Goal: Information Seeking & Learning: Learn about a topic

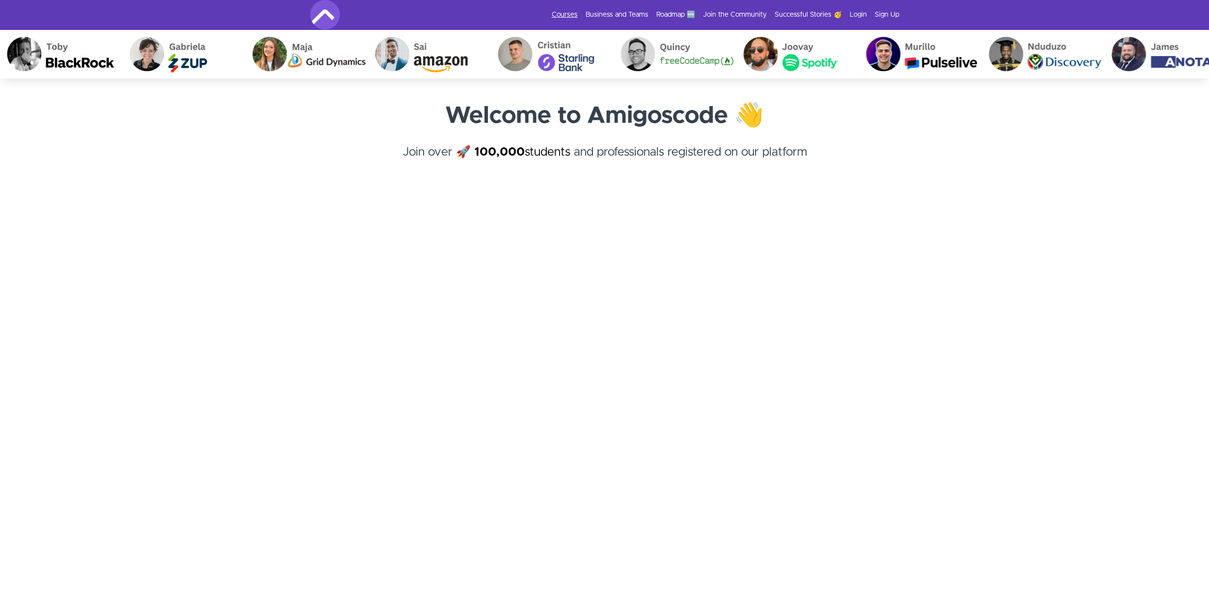
click at [570, 17] on link "Courses" at bounding box center [565, 15] width 26 height 10
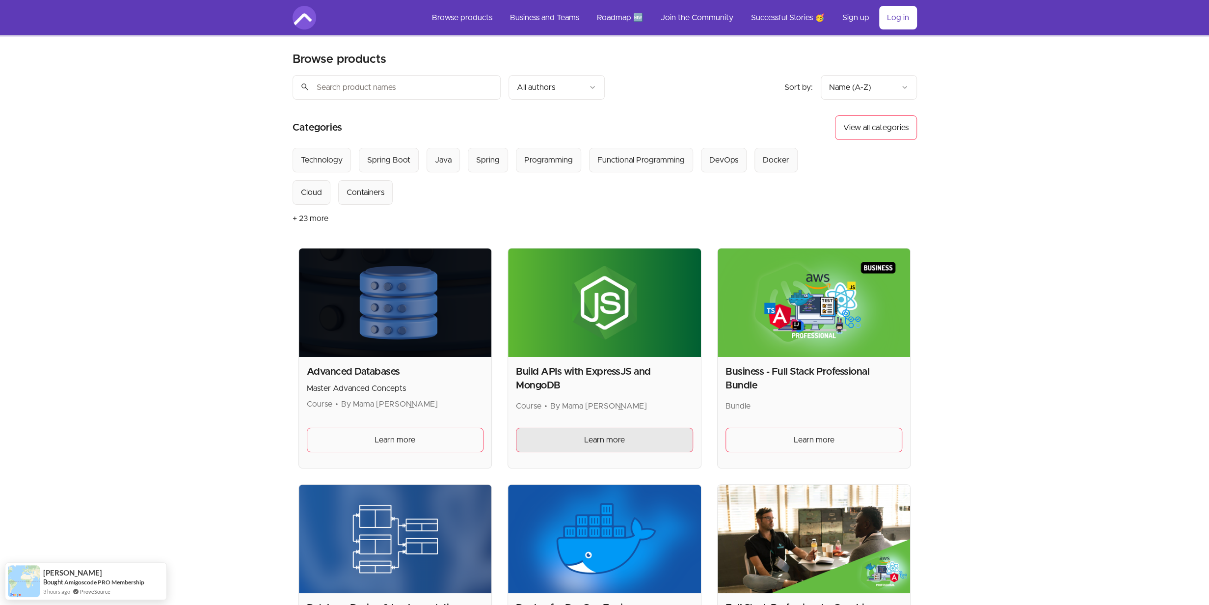
click at [593, 444] on link "Learn more" at bounding box center [604, 440] width 177 height 25
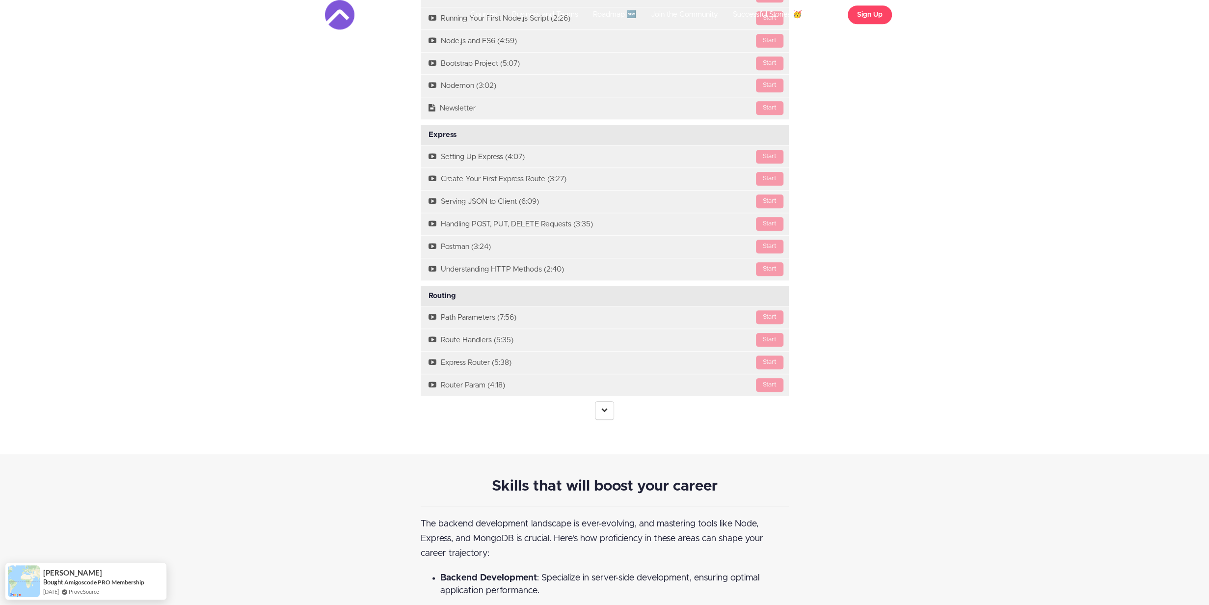
scroll to position [933, 0]
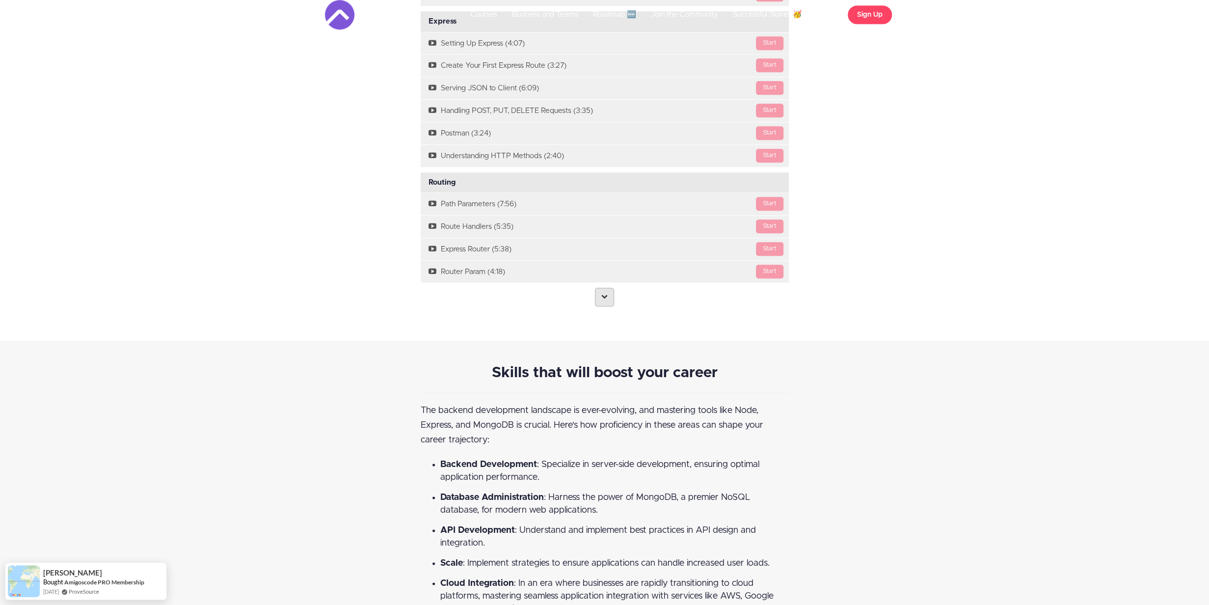
click at [607, 288] on link at bounding box center [604, 297] width 19 height 19
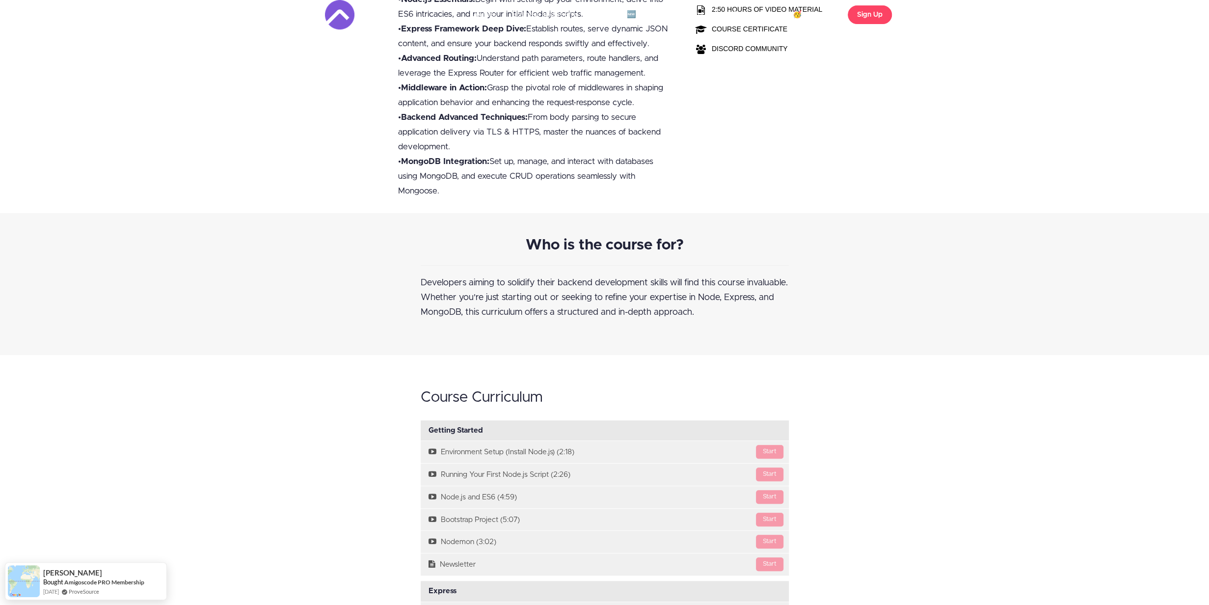
scroll to position [295, 0]
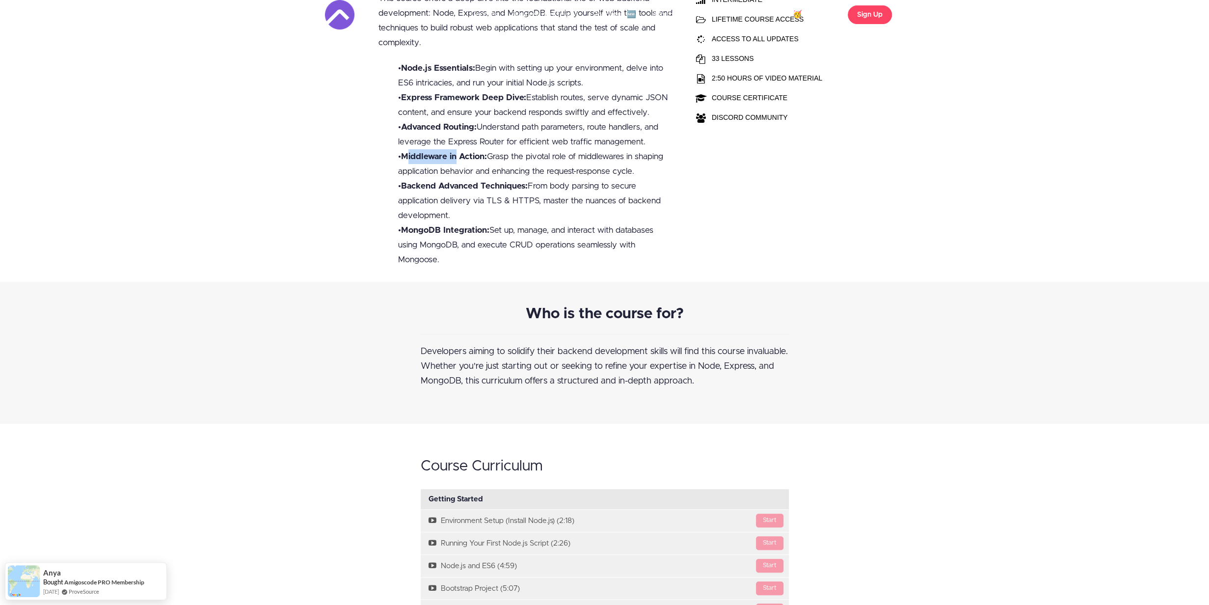
drag, startPoint x: 406, startPoint y: 158, endPoint x: 478, endPoint y: 165, distance: 72.1
click at [458, 153] on b "Middleware in Action:" at bounding box center [444, 156] width 86 height 8
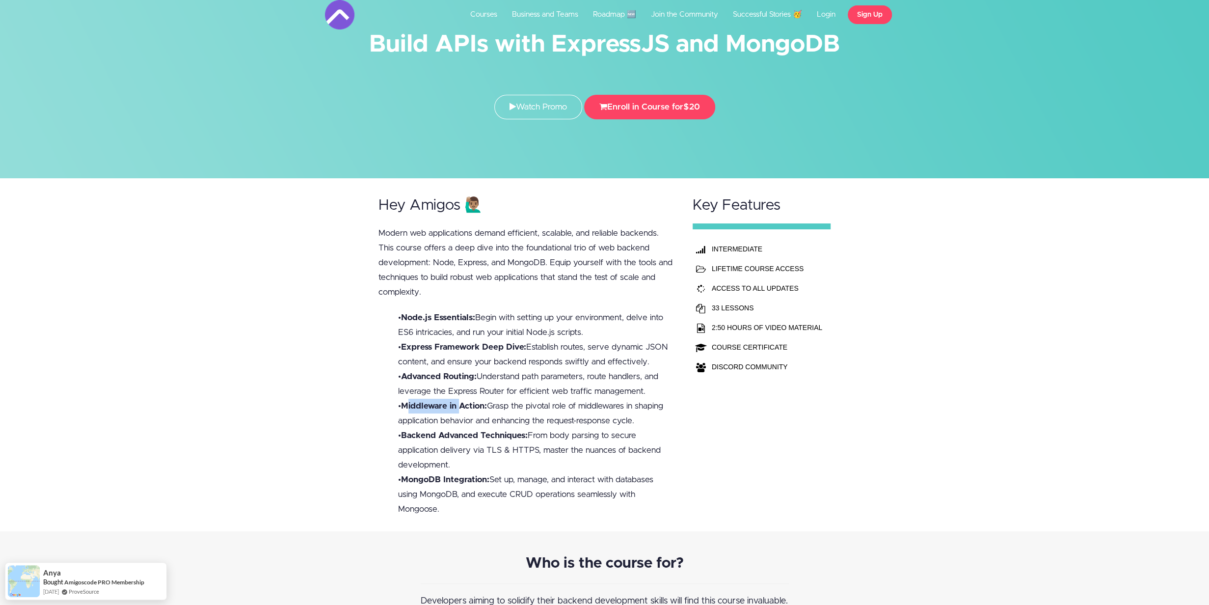
scroll to position [0, 0]
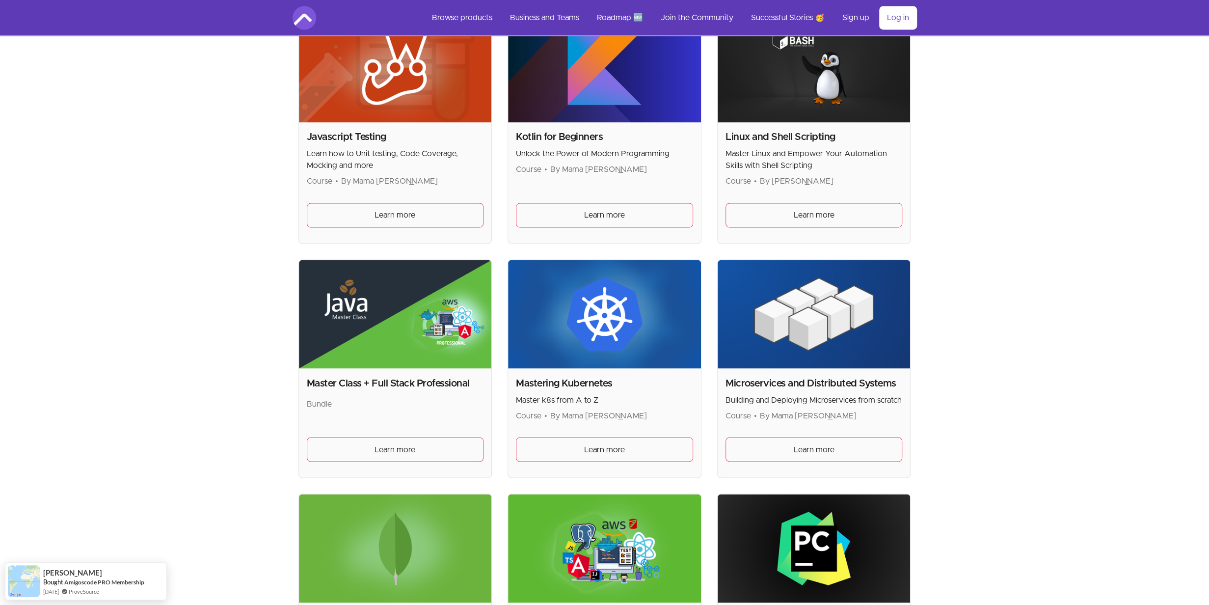
scroll to position [1473, 0]
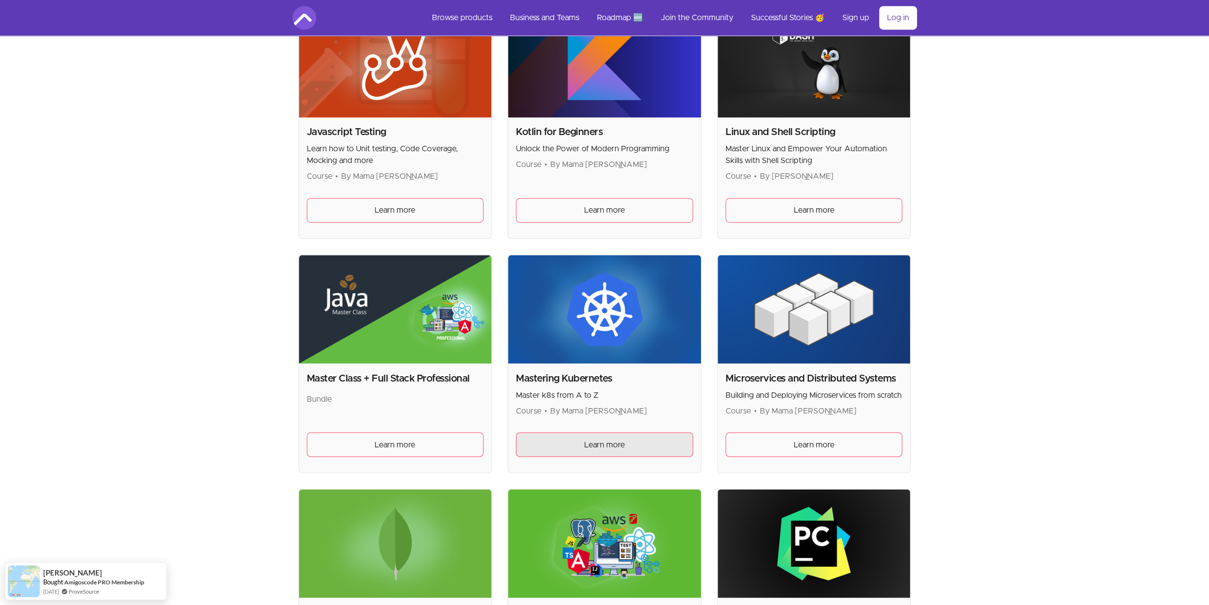
click at [593, 439] on span "Learn more" at bounding box center [604, 444] width 41 height 12
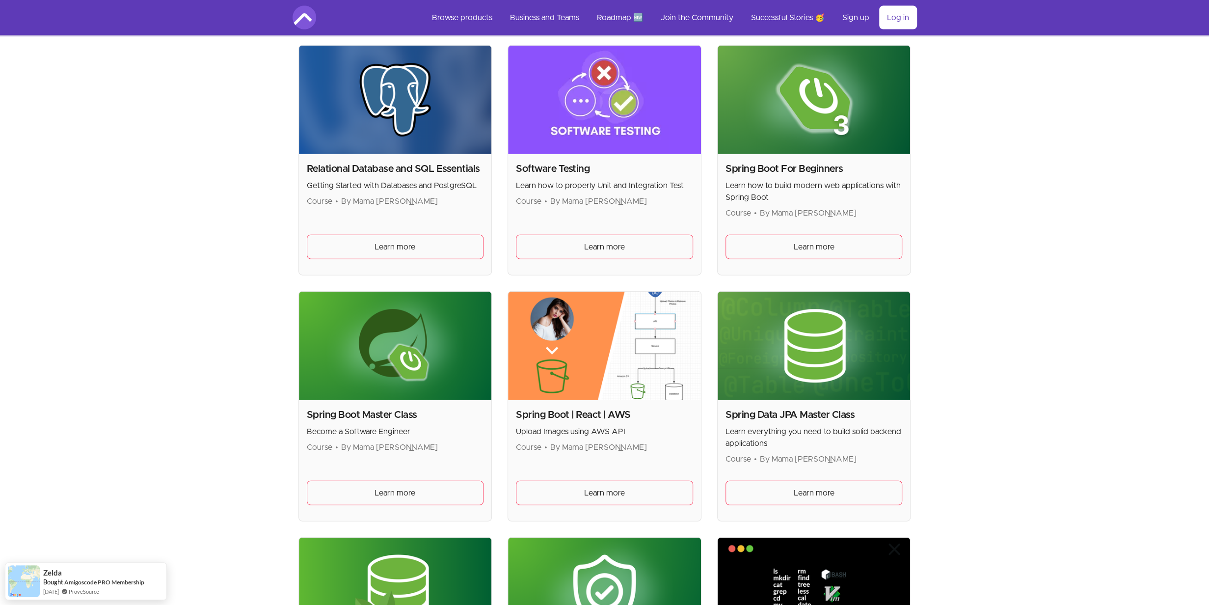
scroll to position [2161, 0]
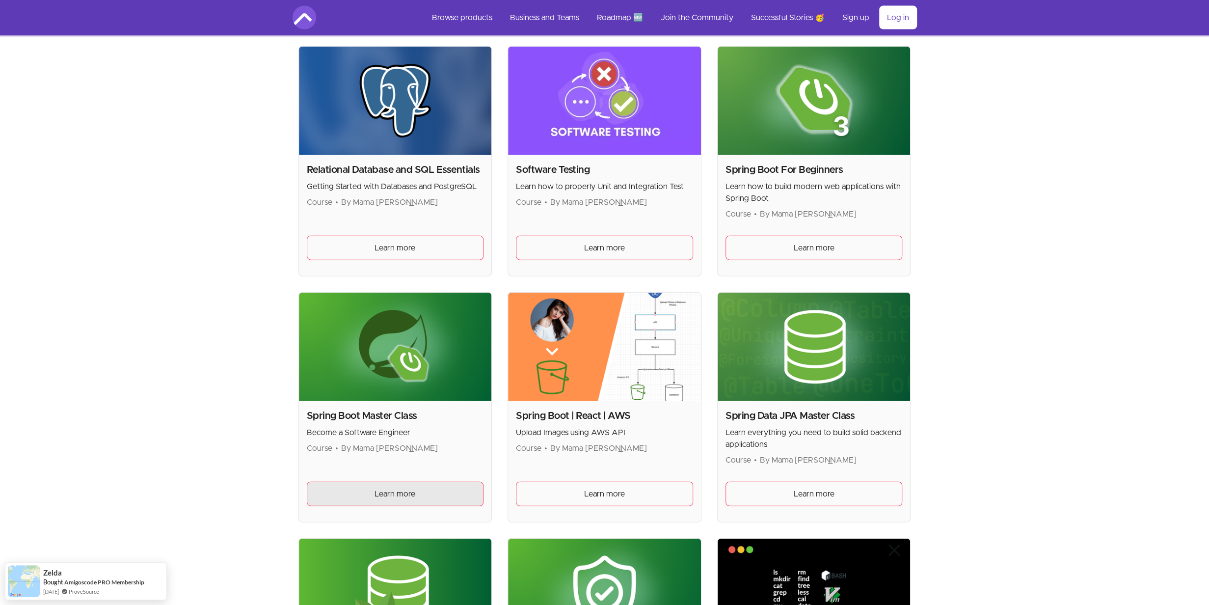
click at [410, 492] on span "Learn more" at bounding box center [395, 494] width 41 height 12
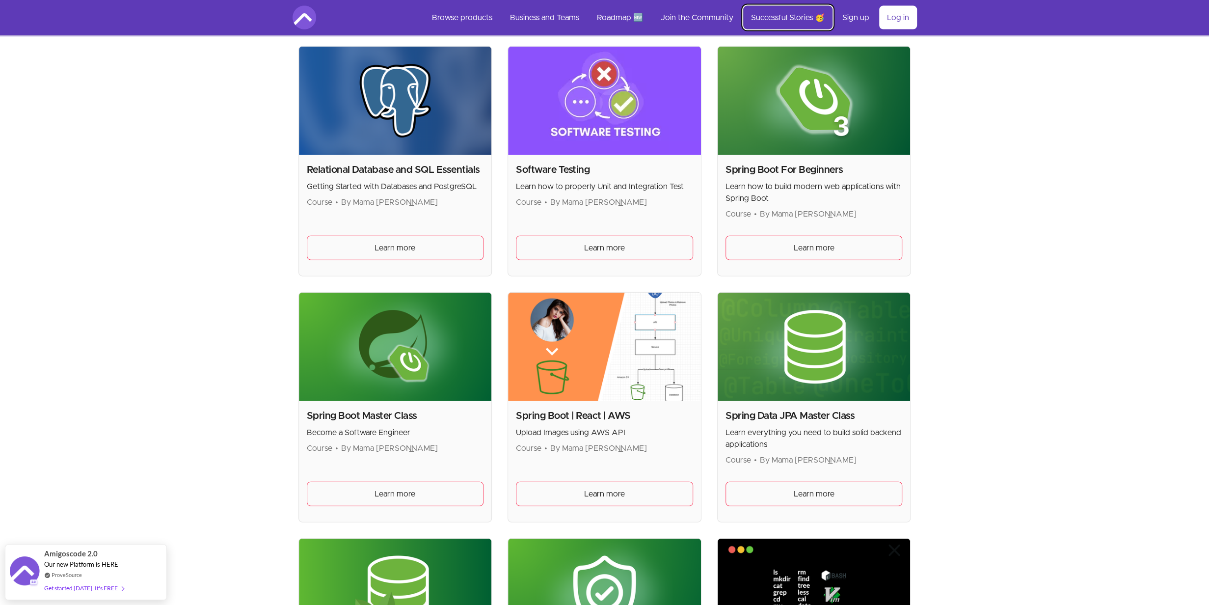
click at [789, 18] on link "Successful Stories 🥳" at bounding box center [787, 18] width 89 height 24
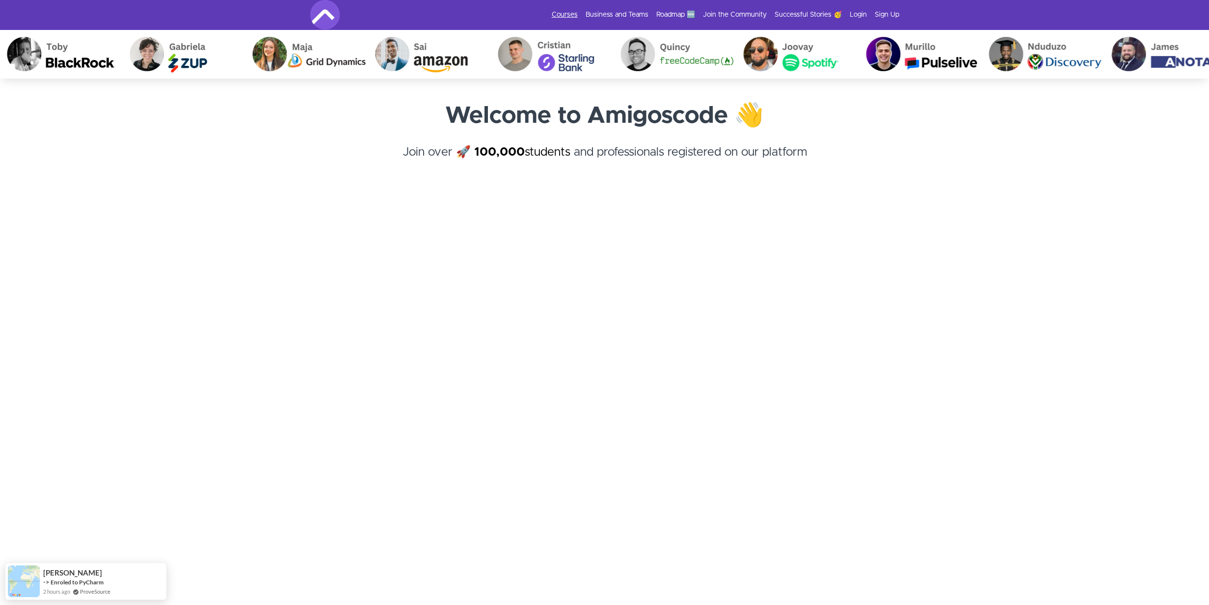
click at [557, 12] on link "Courses" at bounding box center [565, 15] width 26 height 10
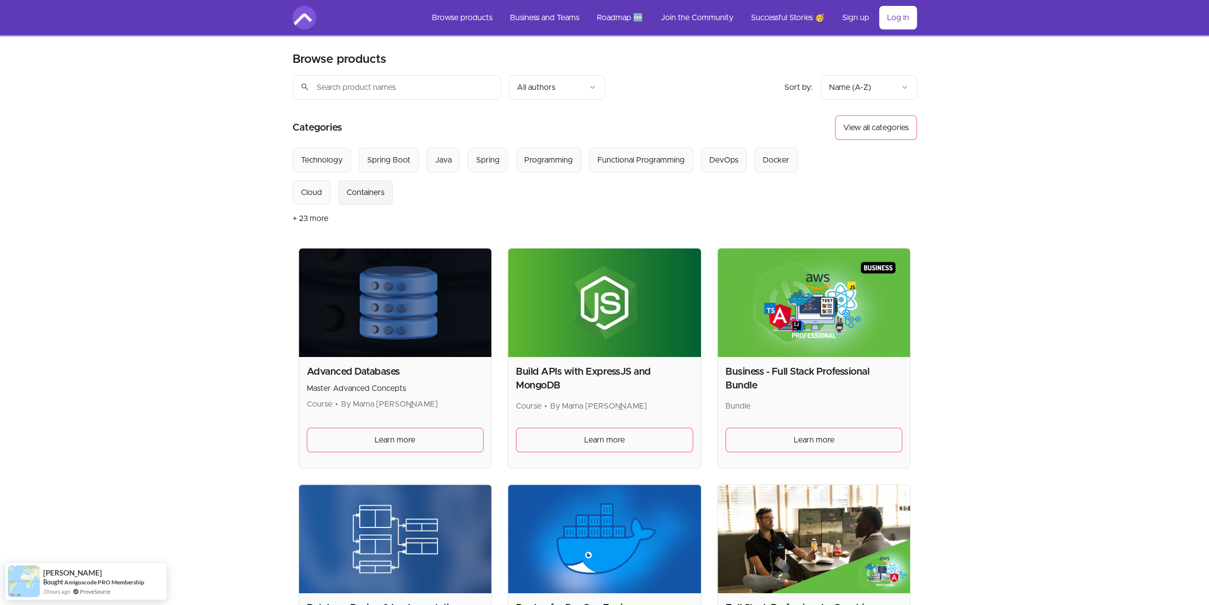
click at [347, 192] on div "Containers" at bounding box center [366, 193] width 38 height 12
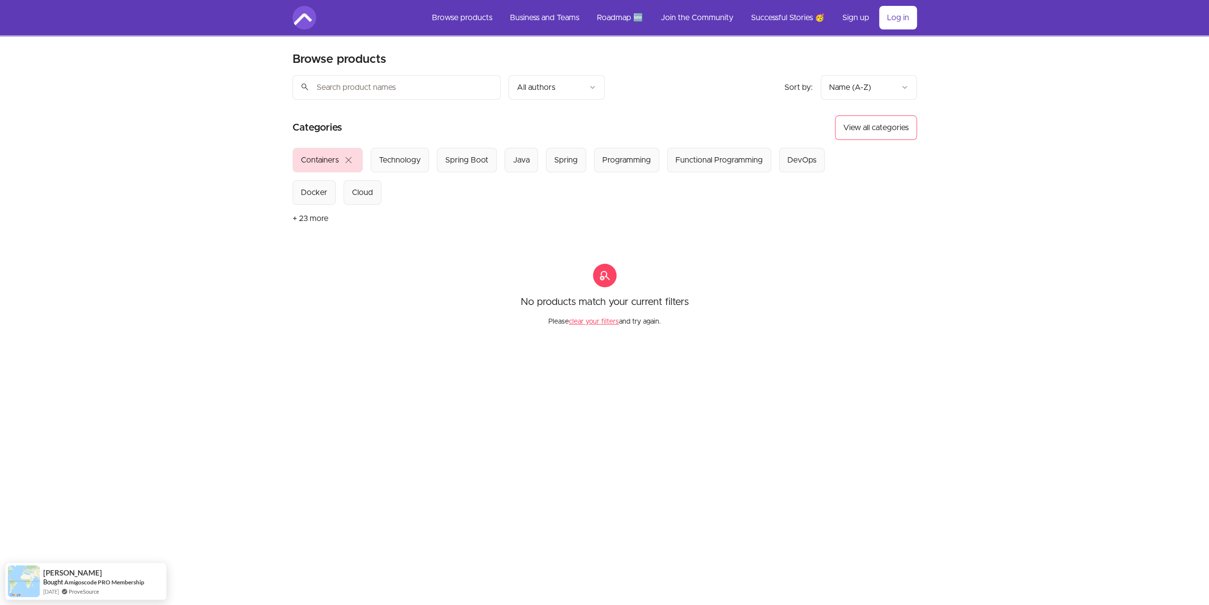
click at [345, 158] on span "close" at bounding box center [349, 160] width 12 height 12
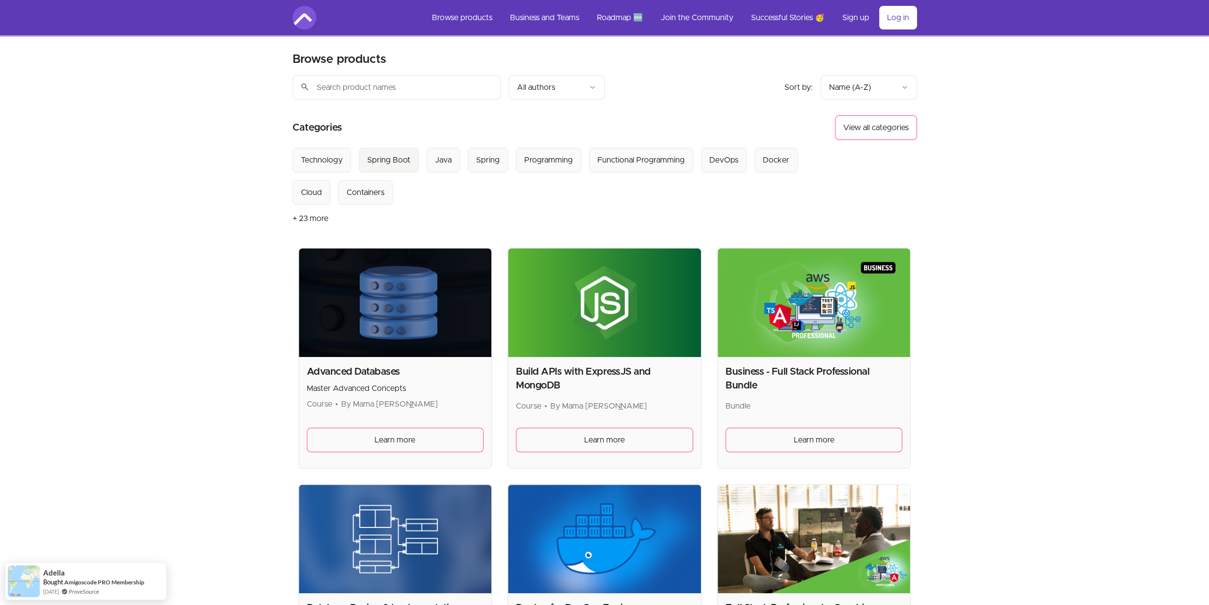
click at [381, 156] on div "Spring Boot" at bounding box center [388, 160] width 43 height 12
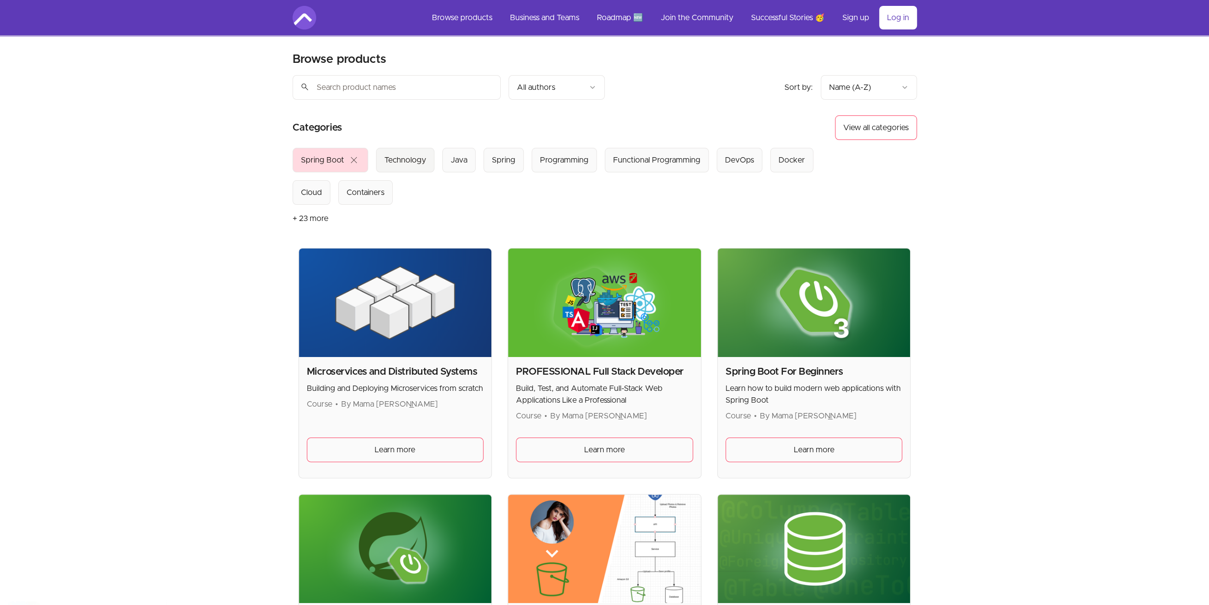
click at [407, 162] on div "Technology" at bounding box center [405, 160] width 42 height 12
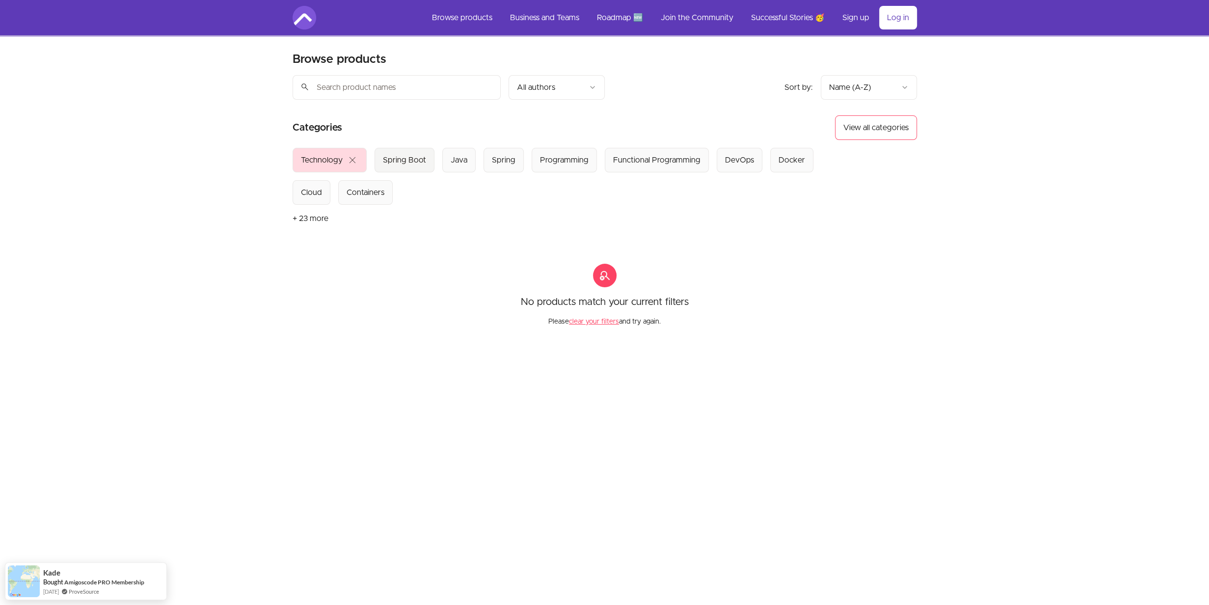
click at [406, 166] on Boot "Spring Boot" at bounding box center [405, 160] width 60 height 25
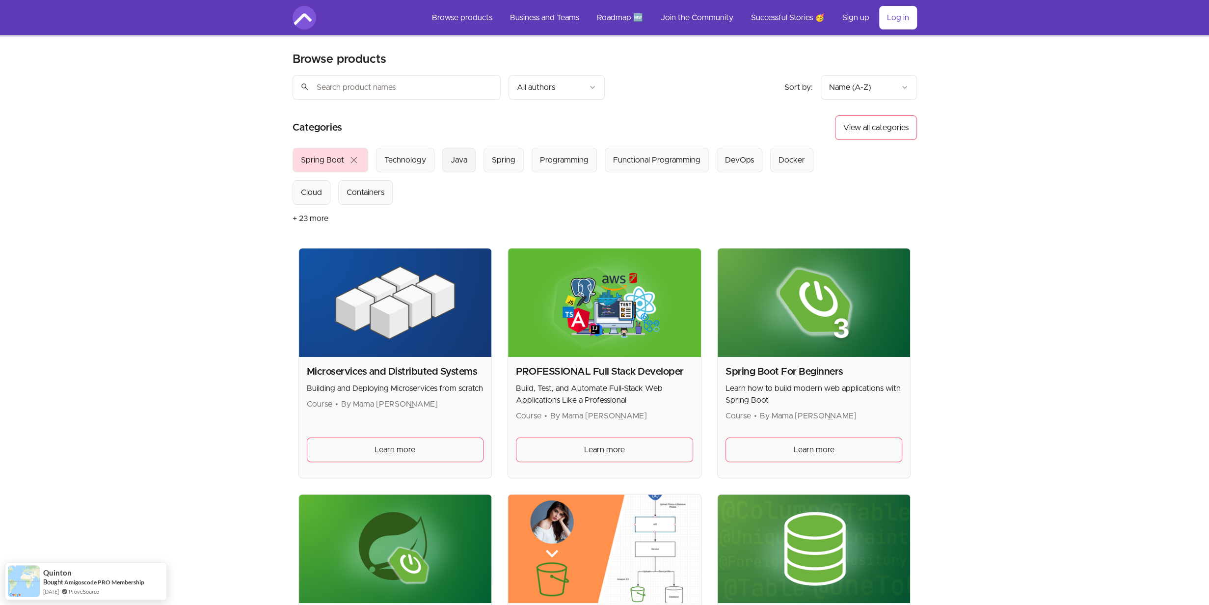
click at [464, 166] on button "Java" at bounding box center [458, 160] width 33 height 25
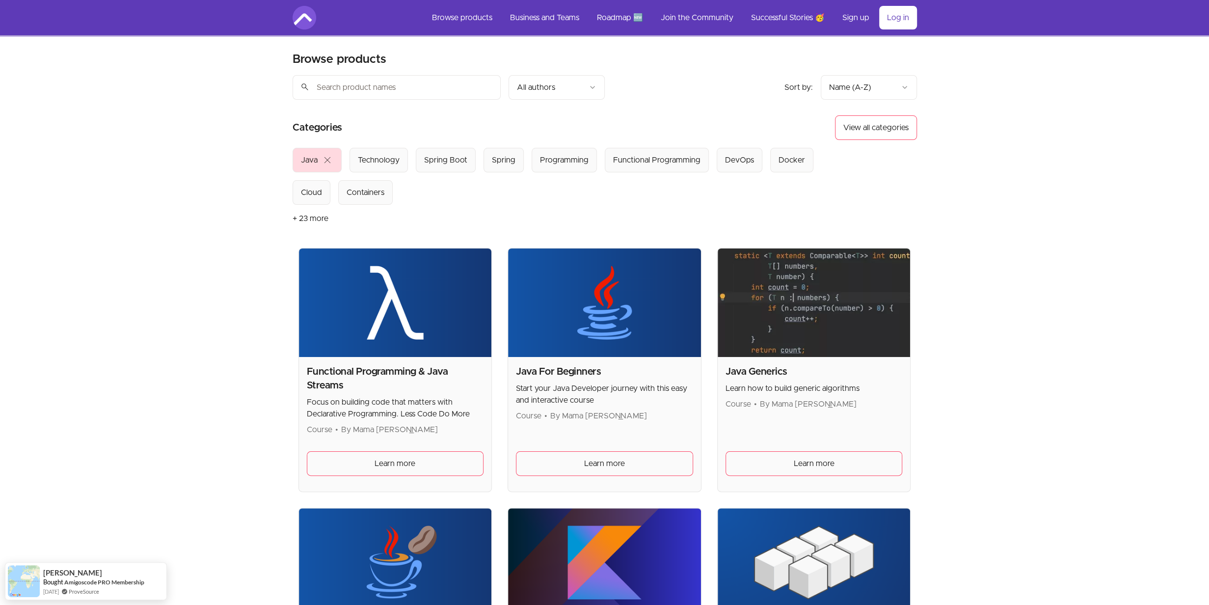
click at [333, 156] on button "Java close" at bounding box center [317, 160] width 49 height 25
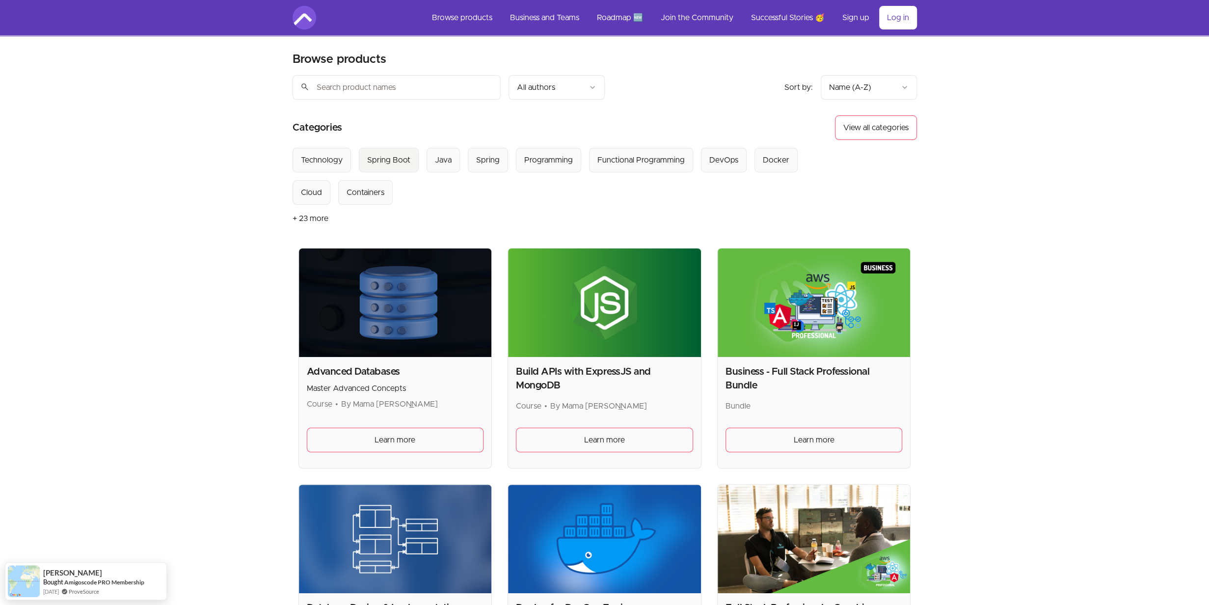
click at [377, 163] on div "Spring Boot" at bounding box center [388, 160] width 43 height 12
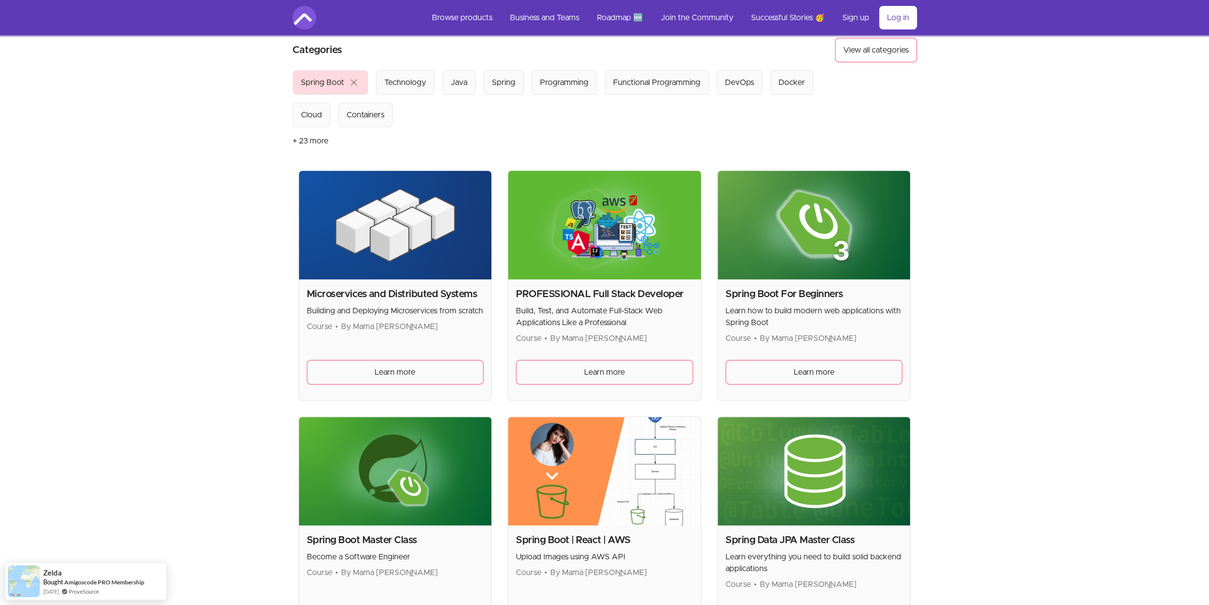
scroll to position [147, 0]
